Goal: Find contact information: Find contact information

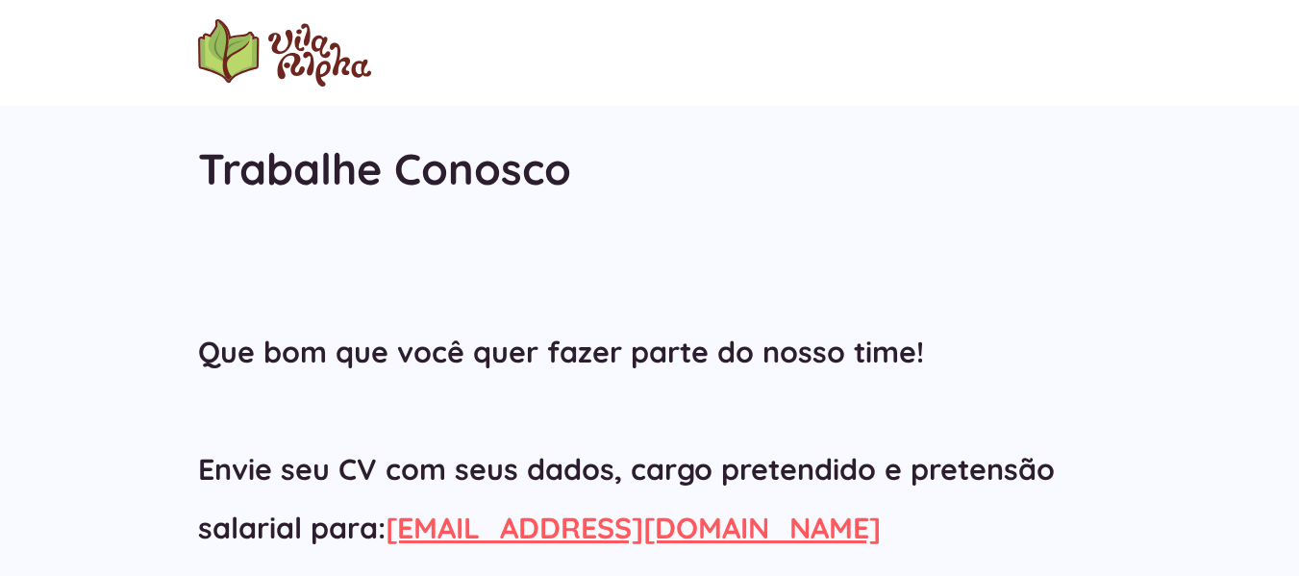
scroll to position [383, 0]
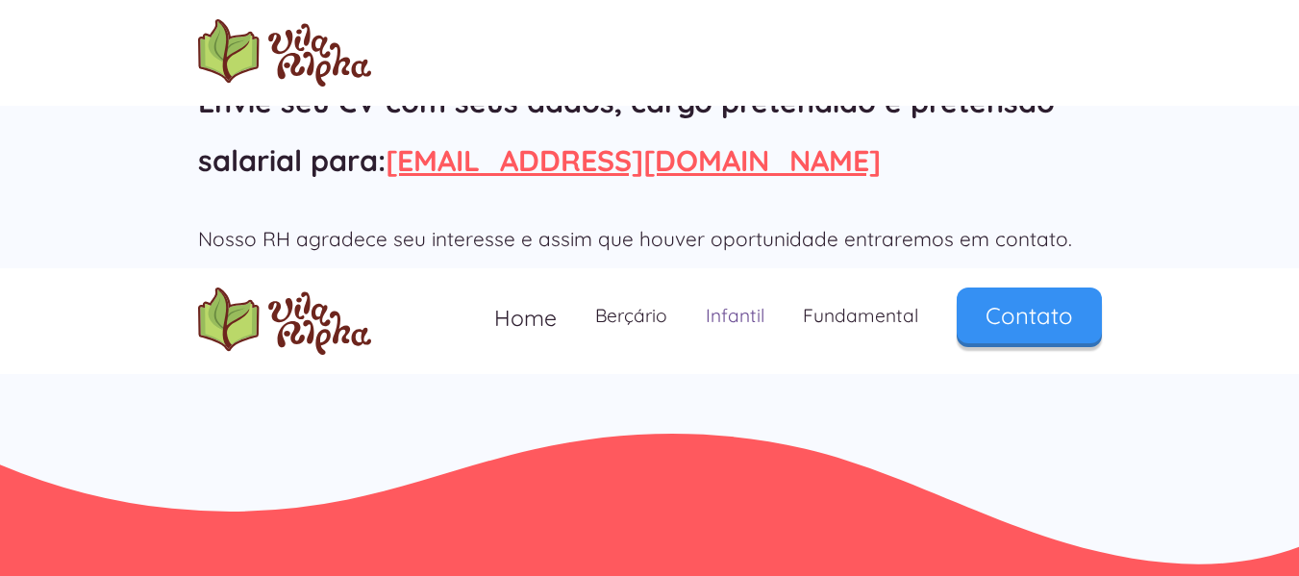
click at [749, 310] on link "Infantil" at bounding box center [734, 315] width 97 height 57
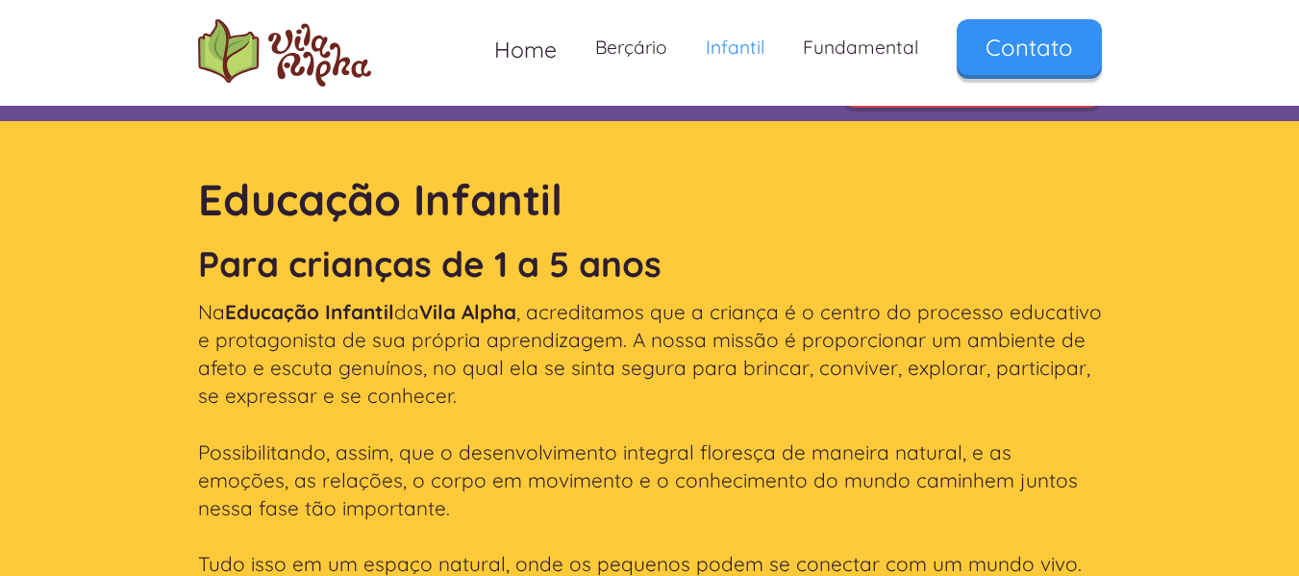
scroll to position [385, 0]
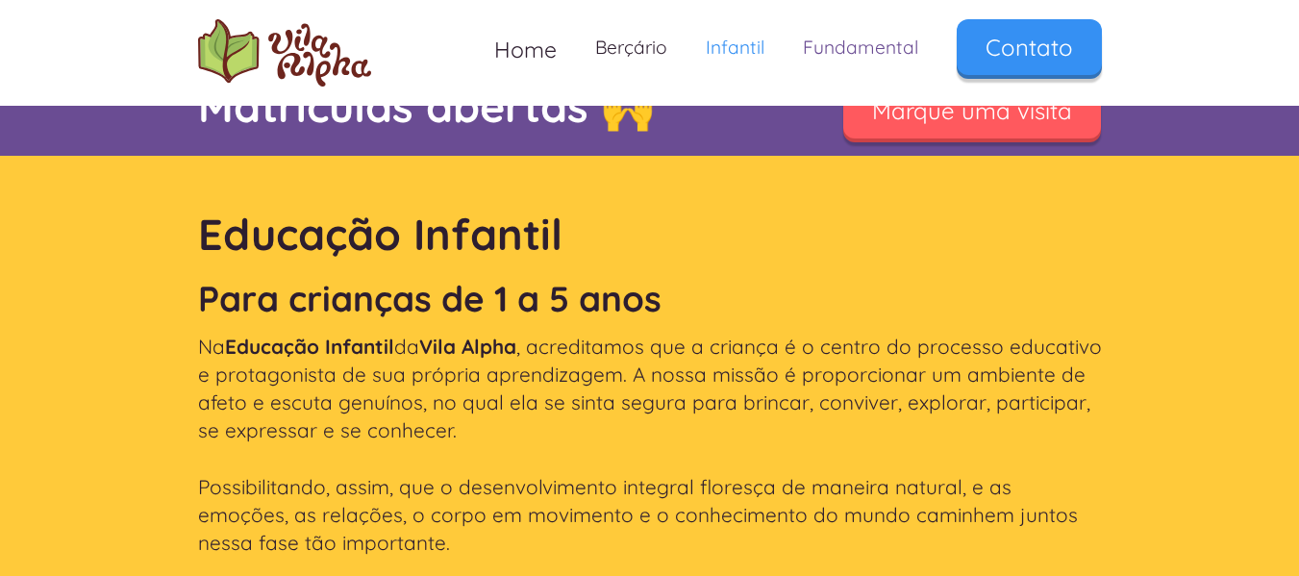
click at [836, 47] on link "Fundamental" at bounding box center [861, 47] width 154 height 57
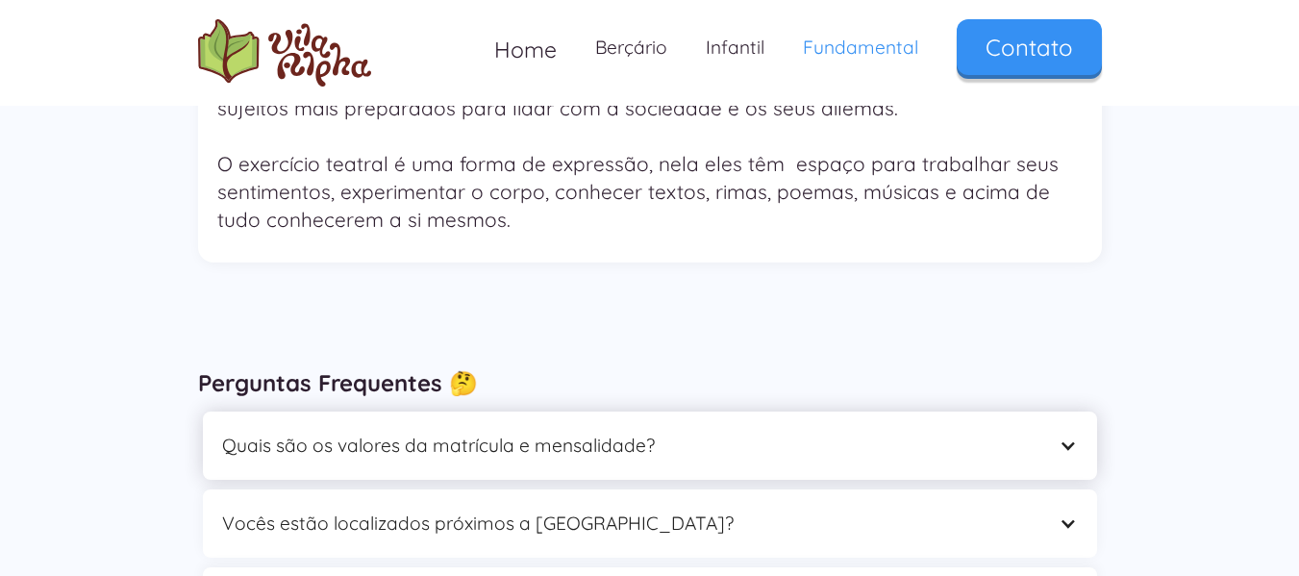
scroll to position [5768, 0]
click at [390, 411] on div "Quais são os valores da matrícula e mensalidade?" at bounding box center [650, 445] width 894 height 68
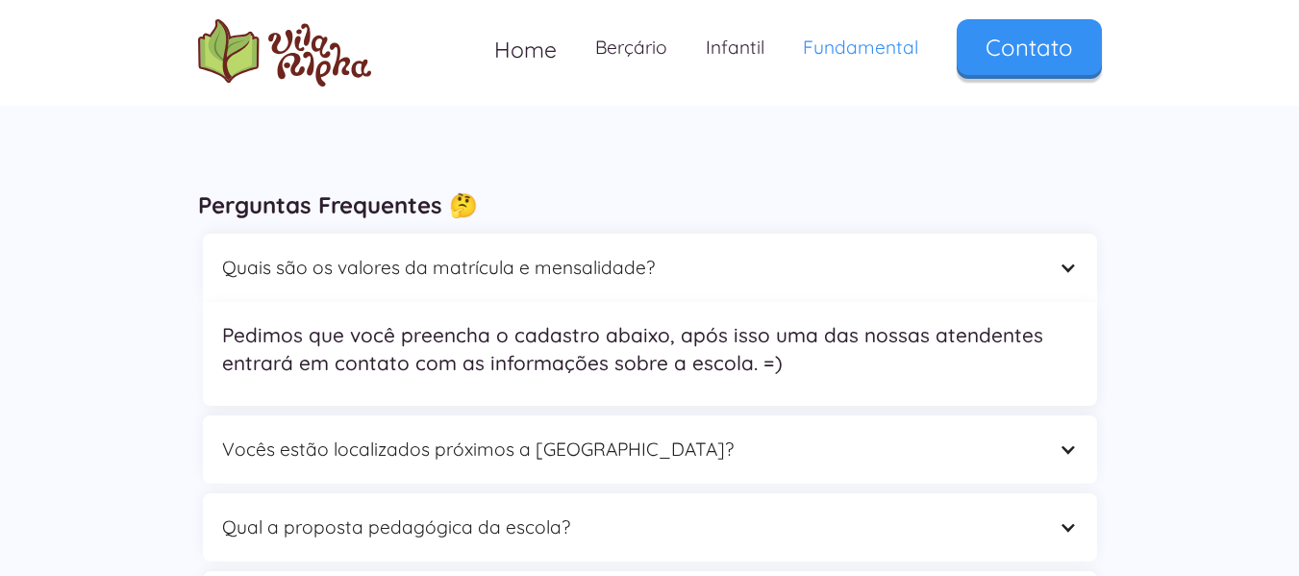
scroll to position [5576, 0]
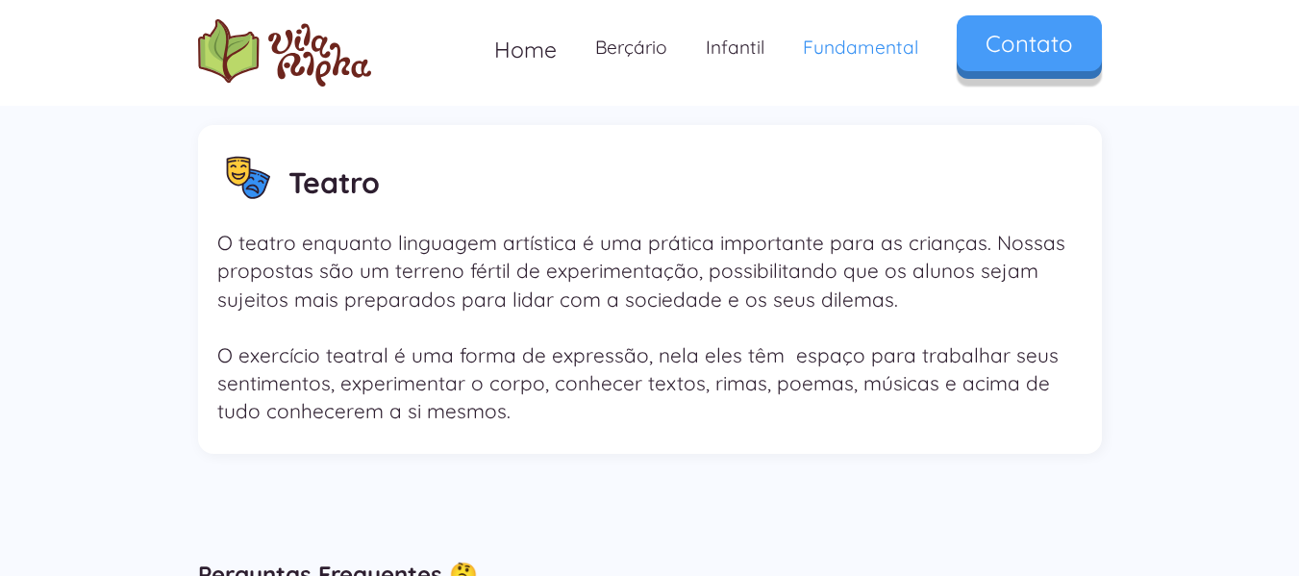
click at [1022, 66] on link "Contato" at bounding box center [1029, 43] width 145 height 56
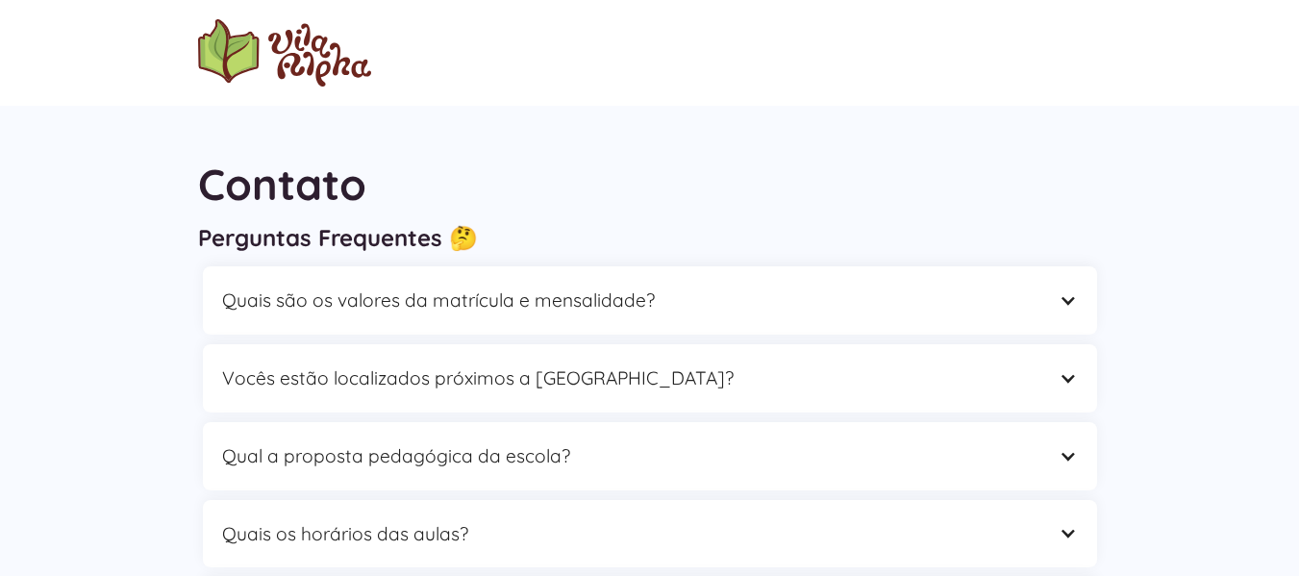
click at [292, 62] on img "home" at bounding box center [284, 52] width 173 height 67
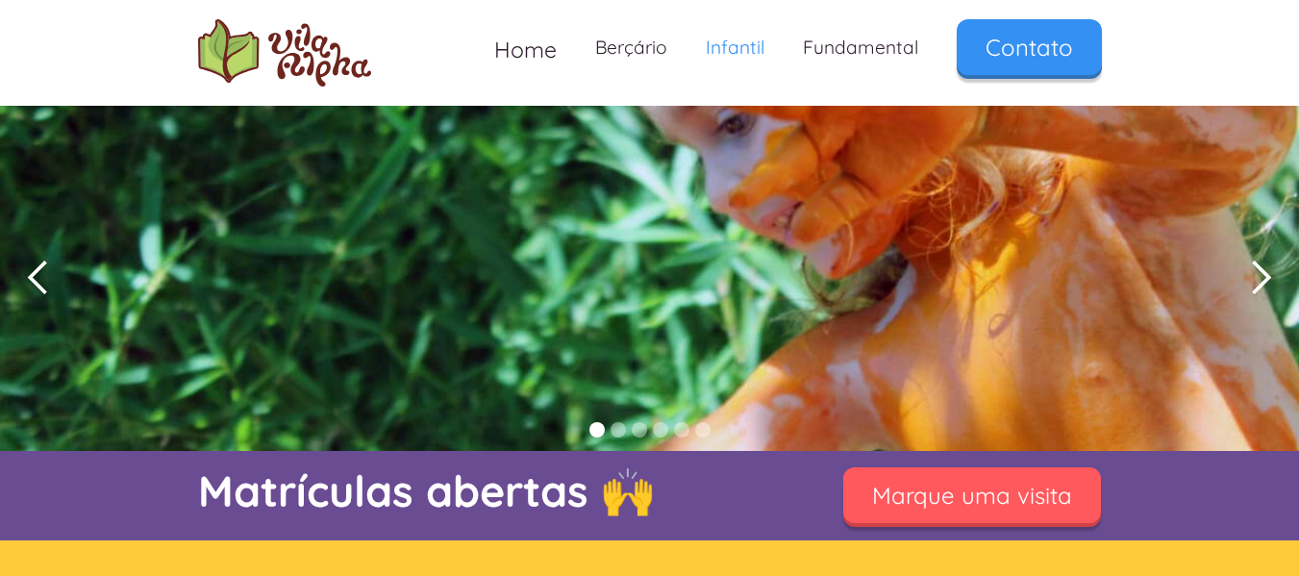
scroll to position [385, 0]
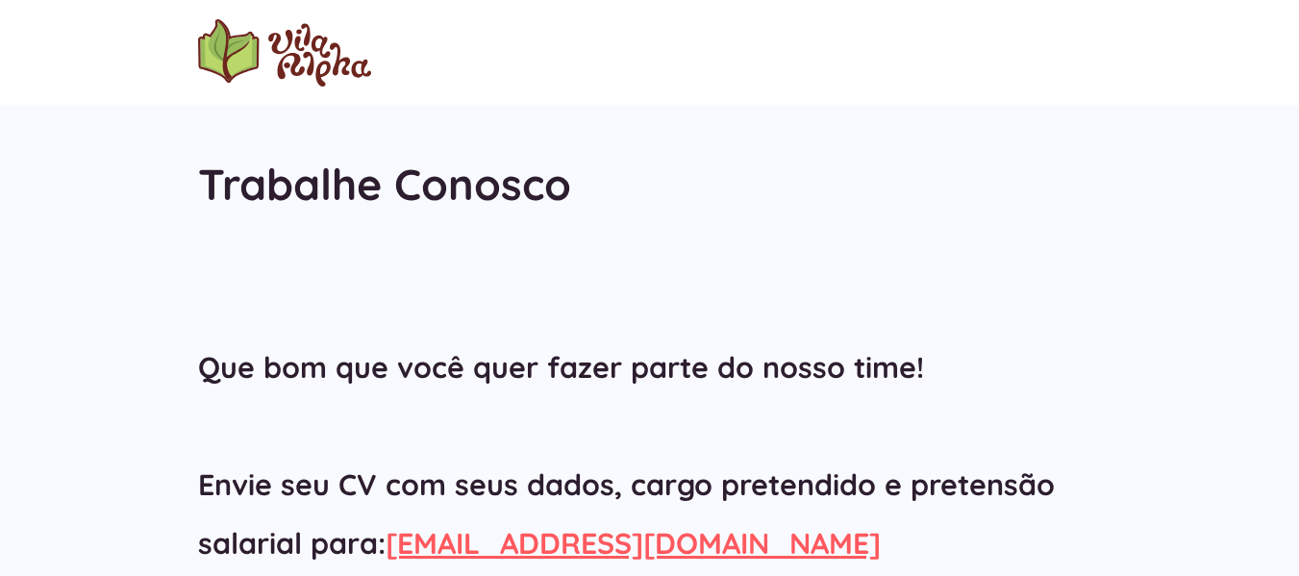
scroll to position [372, 0]
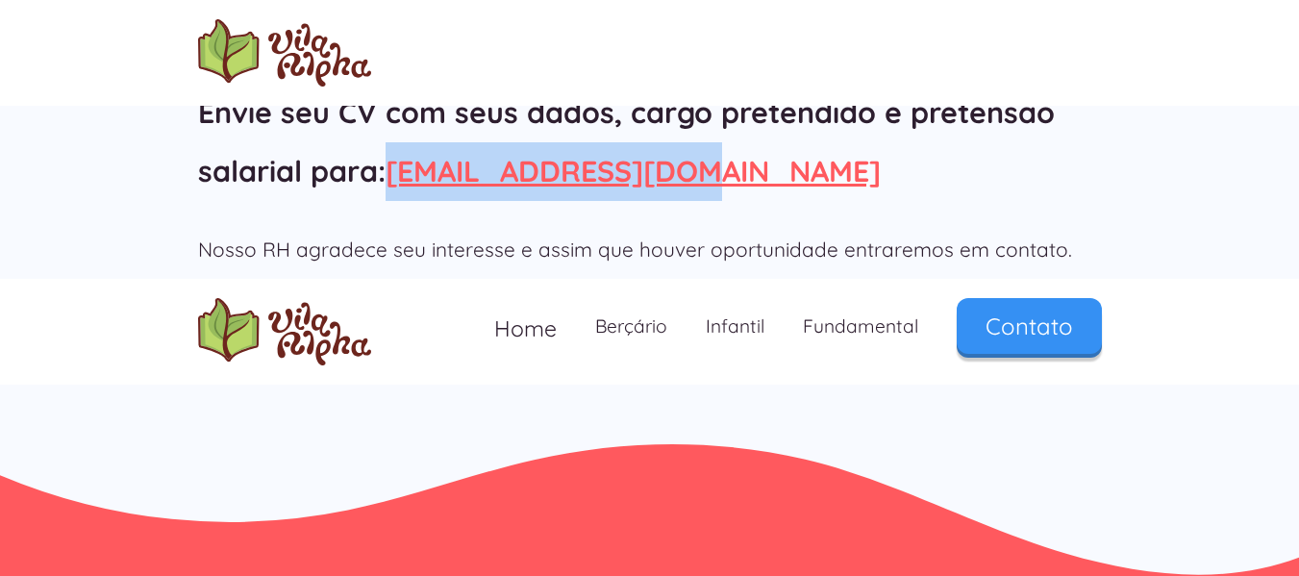
drag, startPoint x: 701, startPoint y: 169, endPoint x: 396, endPoint y: 174, distance: 304.8
click at [396, 174] on h2 "Que bom que você quer fazer parte do nosso time! Envie seu CV com seus dados, c…" at bounding box center [650, 83] width 904 height 234
copy link "[EMAIL_ADDRESS][DOMAIN_NAME]"
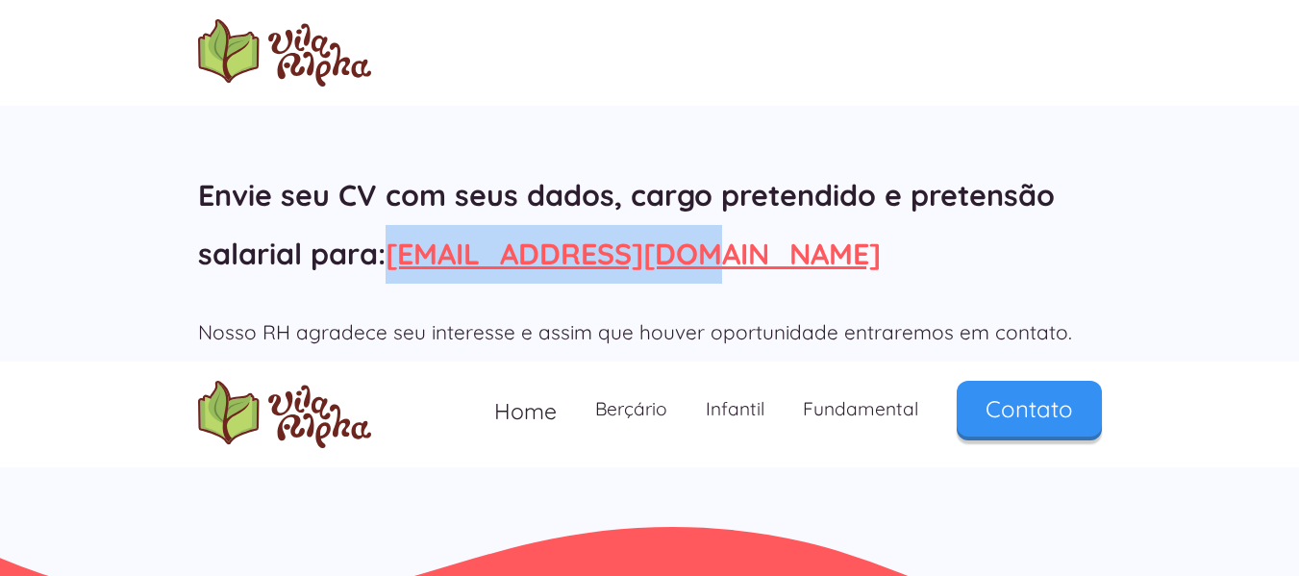
scroll to position [180, 0]
